Goal: Information Seeking & Learning: Learn about a topic

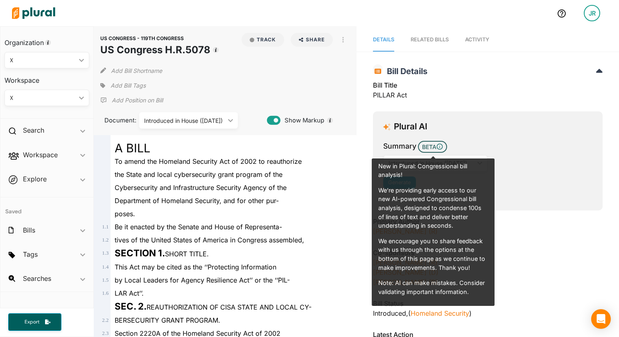
click at [381, 134] on div "Plural AI Summary BETA New in Plural: Congressional bill analysis! We’re provid…" at bounding box center [488, 160] width 230 height 99
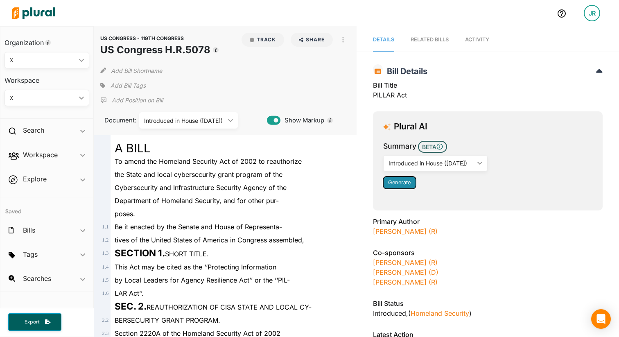
click at [390, 187] on button "Generate" at bounding box center [399, 182] width 33 height 12
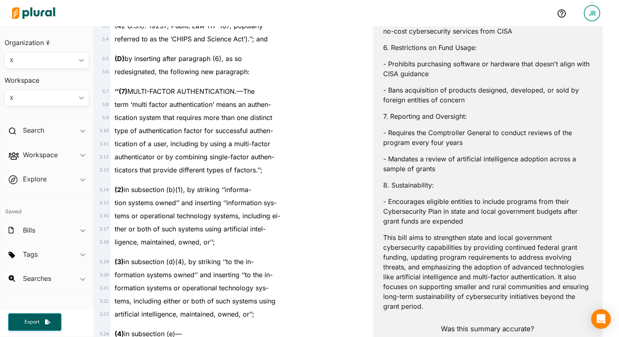
scroll to position [825, 0]
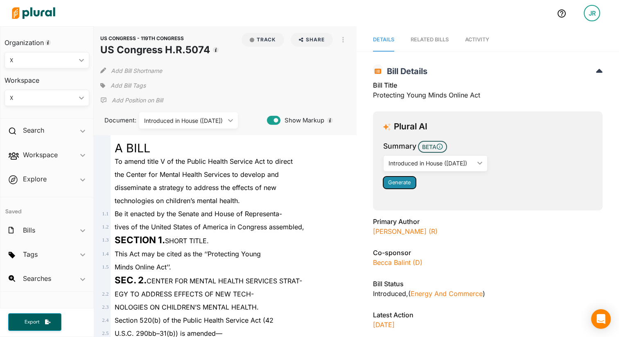
click at [400, 182] on span "Generate" at bounding box center [399, 182] width 23 height 6
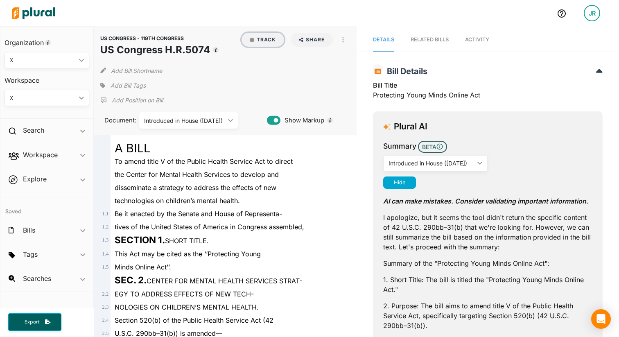
click at [262, 39] on button "Track" at bounding box center [262, 40] width 43 height 14
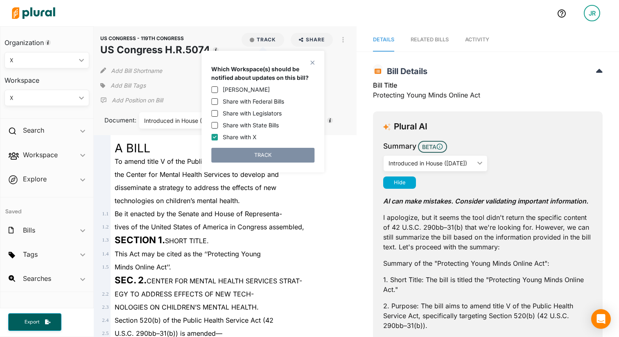
click at [231, 92] on label "Jordan Rodell" at bounding box center [246, 89] width 47 height 9
click at [218, 92] on input "Jordan Rodell" at bounding box center [214, 89] width 7 height 7
checkbox input "true"
click at [231, 99] on label "Share with Federal Bills" at bounding box center [253, 101] width 61 height 9
click at [218, 99] on input "Share with Federal Bills" at bounding box center [214, 101] width 7 height 7
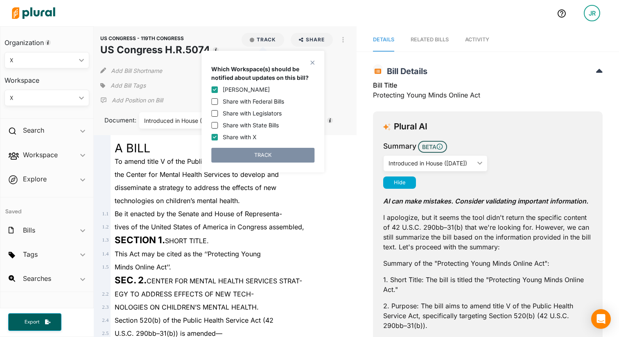
checkbox input "true"
click at [238, 156] on button "TRACK" at bounding box center [262, 155] width 103 height 15
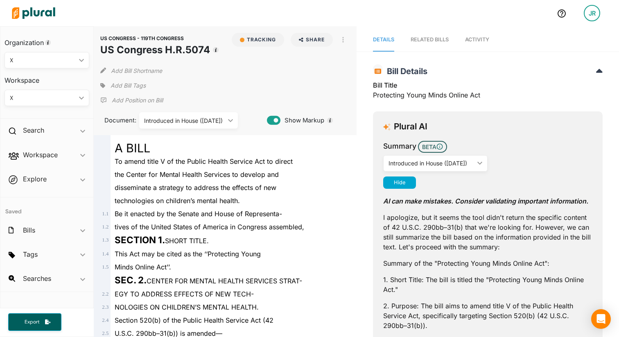
click at [123, 89] on span "Add Bill Tags" at bounding box center [128, 85] width 35 height 8
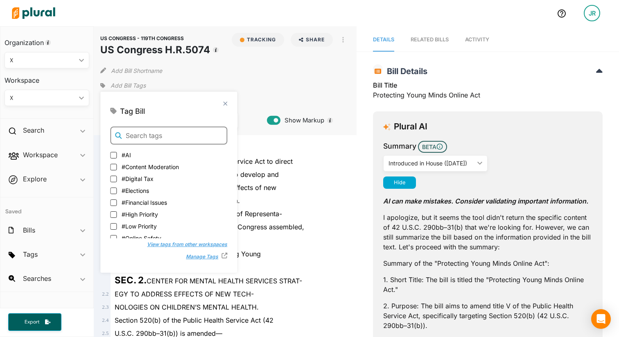
click at [148, 136] on input "text" at bounding box center [168, 135] width 117 height 18
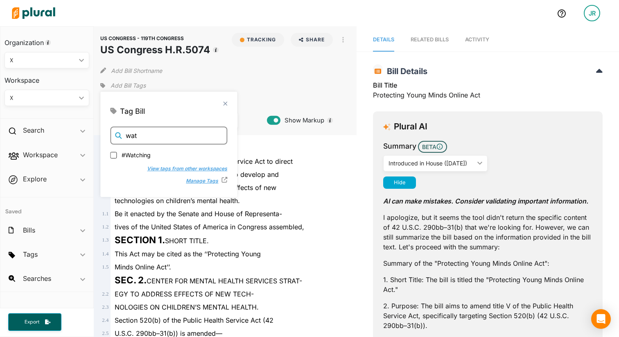
type input "wat"
click at [137, 155] on span "#Watching" at bounding box center [136, 154] width 29 height 9
click at [117, 155] on input "#Watching" at bounding box center [113, 154] width 7 height 7
checkbox input "true"
click at [161, 135] on input "wat" at bounding box center [168, 135] width 117 height 18
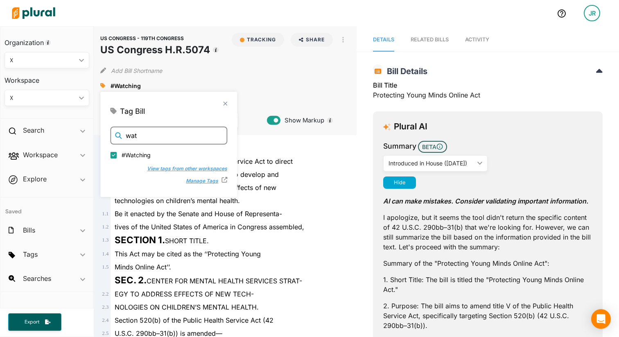
click at [161, 135] on input "wat" at bounding box center [168, 135] width 117 height 18
type input "onl"
click at [152, 153] on span "#Online Safety" at bounding box center [142, 154] width 40 height 9
click at [117, 153] on input "#Online Safety" at bounding box center [113, 154] width 7 height 7
checkbox input "true"
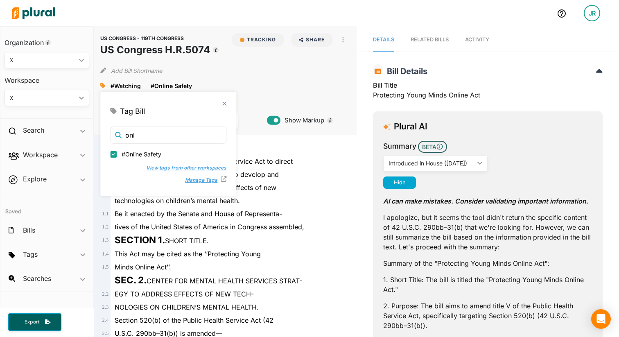
click at [200, 75] on div "Add Bill Shortname" at bounding box center [224, 69] width 249 height 16
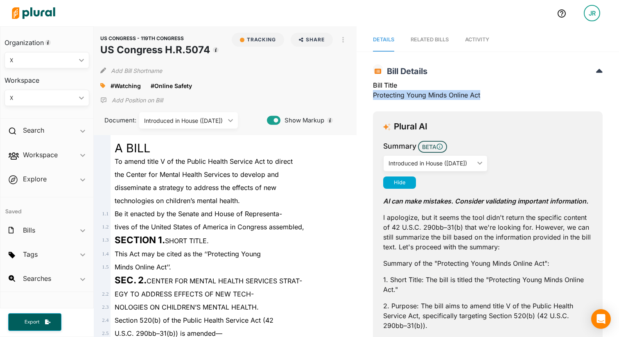
drag, startPoint x: 372, startPoint y: 94, endPoint x: 490, endPoint y: 97, distance: 117.5
copy div "Protecting Young Minds Online Act"
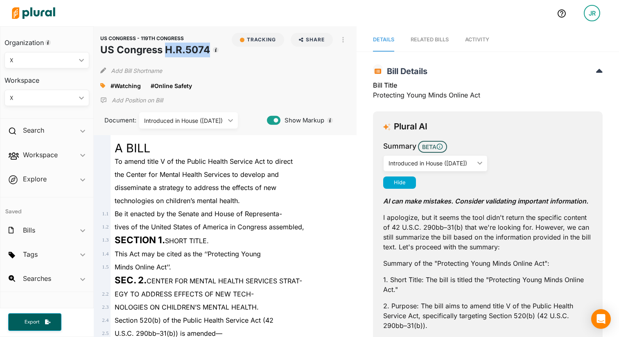
drag, startPoint x: 166, startPoint y: 49, endPoint x: 207, endPoint y: 50, distance: 40.9
click at [207, 50] on h1 "US Congress H.R.5074" at bounding box center [155, 50] width 110 height 15
copy h1 "H.R.5074"
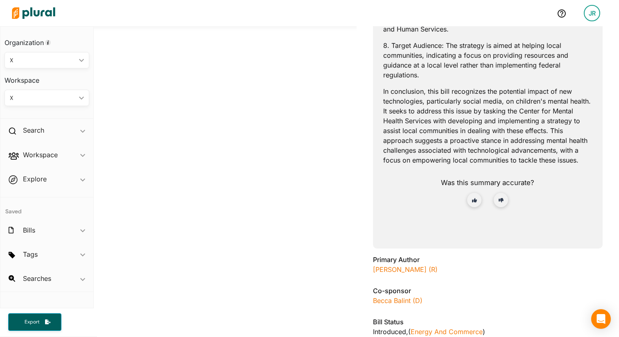
scroll to position [531, 0]
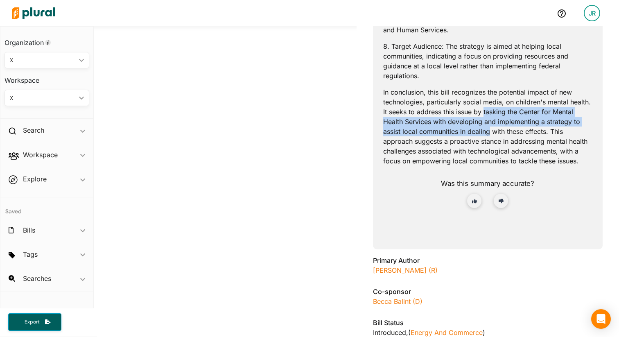
drag, startPoint x: 483, startPoint y: 109, endPoint x: 491, endPoint y: 131, distance: 23.4
click at [491, 131] on p "In conclusion, this bill recognizes the potential impact of new technologies, p…" at bounding box center [487, 126] width 209 height 79
copy p "tasking the Center for Mental Health Services with developing and implementing …"
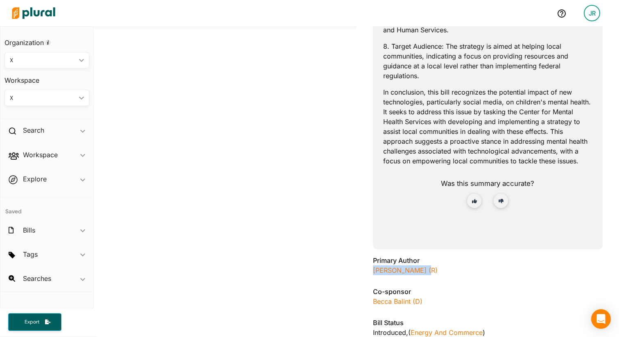
drag, startPoint x: 422, startPoint y: 271, endPoint x: 371, endPoint y: 271, distance: 51.2
copy link "Bryan Steil (R)"
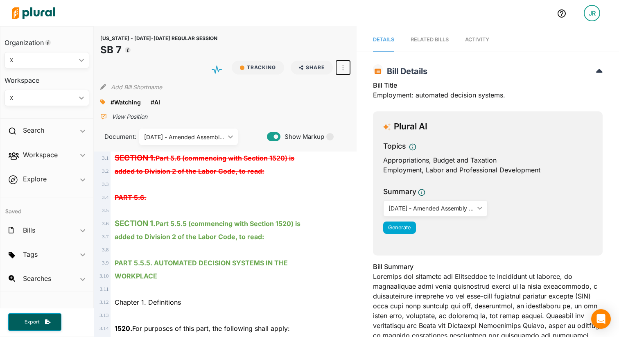
click at [341, 72] on button "button" at bounding box center [343, 68] width 14 height 14
click at [350, 104] on link "View Source" at bounding box center [373, 104] width 72 height 19
